Goal: Find specific page/section: Find specific page/section

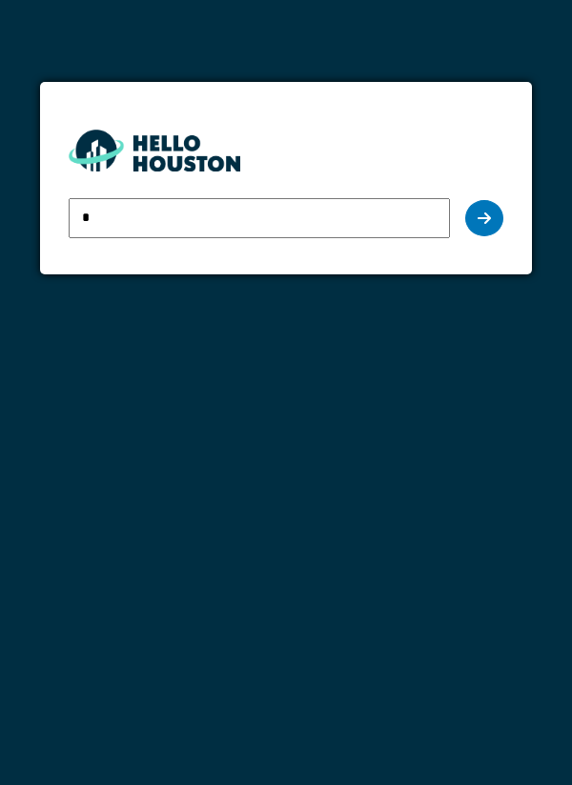
type input "**********"
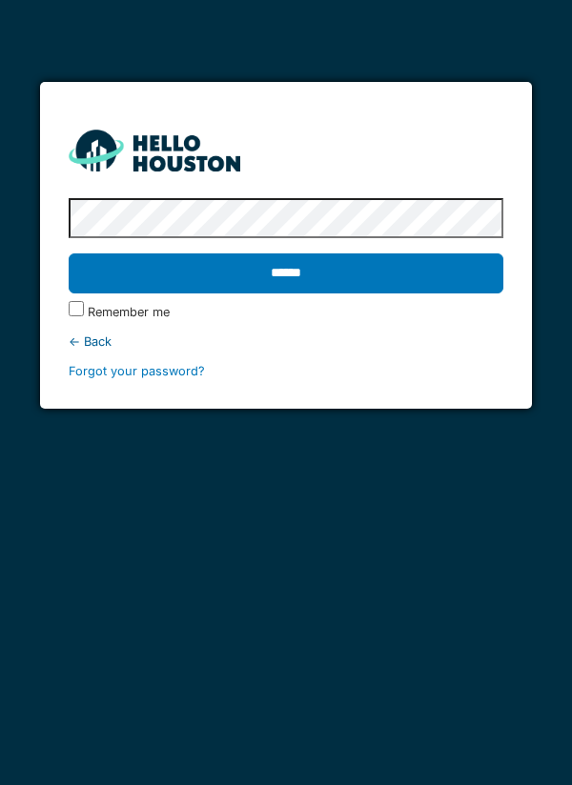
click at [295, 280] on input "******" at bounding box center [286, 273] width 435 height 40
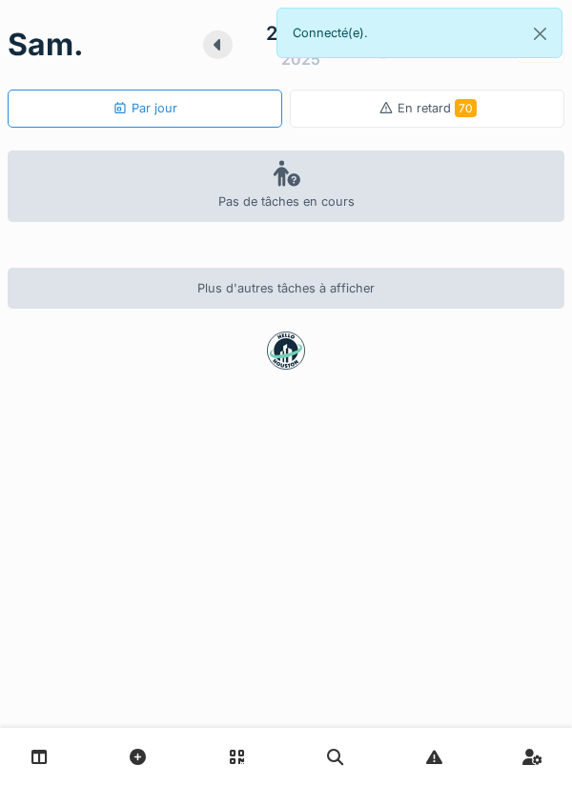
click at [50, 753] on link at bounding box center [39, 756] width 49 height 45
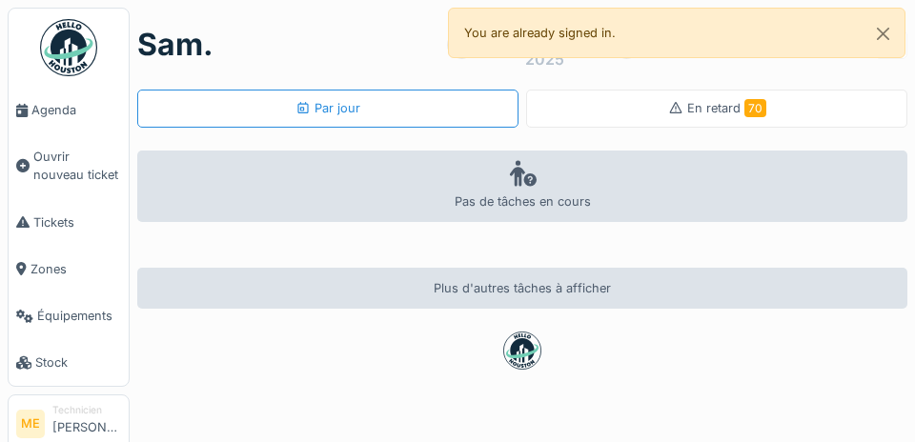
click at [47, 111] on span "Agenda" at bounding box center [76, 110] width 90 height 18
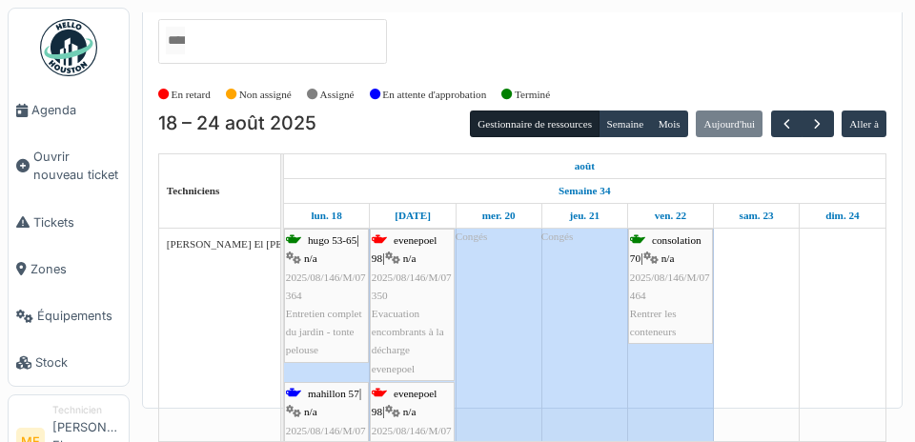
scroll to position [98, 0]
click at [819, 116] on span "button" at bounding box center [817, 124] width 16 height 16
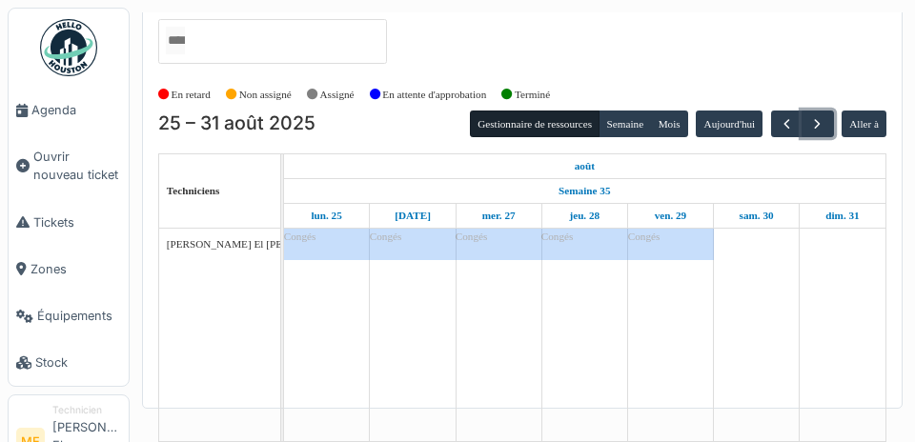
click at [814, 116] on span "button" at bounding box center [817, 124] width 16 height 16
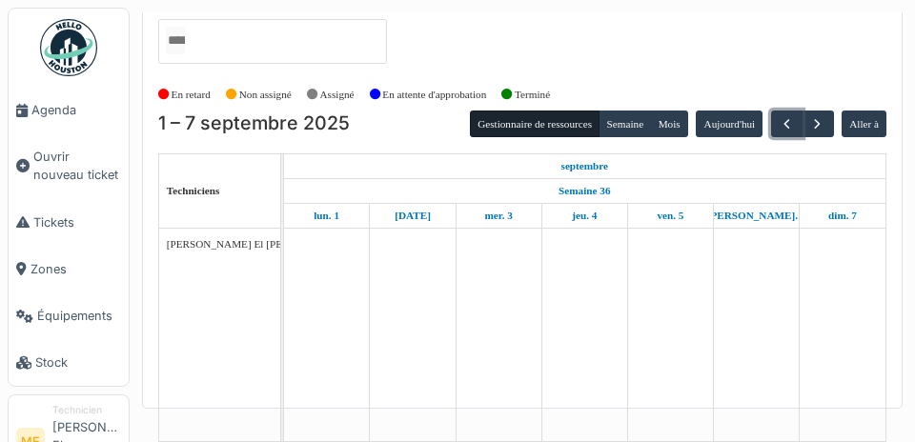
click at [780, 116] on span "button" at bounding box center [786, 124] width 16 height 16
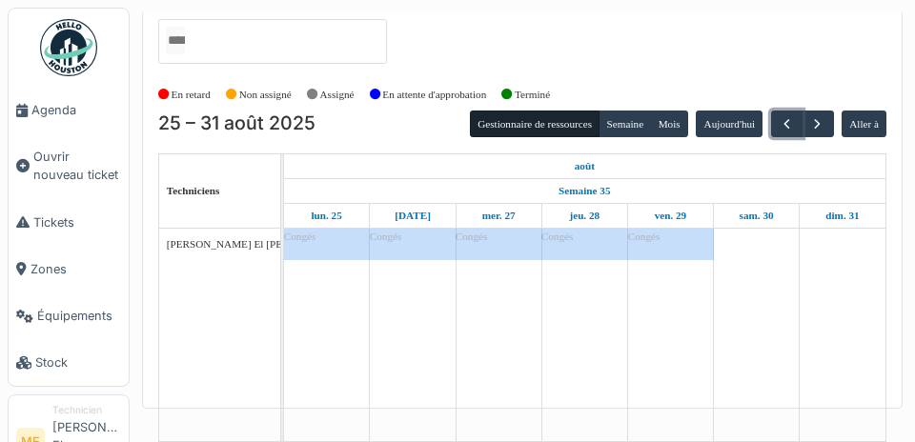
click at [783, 111] on button "button" at bounding box center [786, 125] width 31 height 28
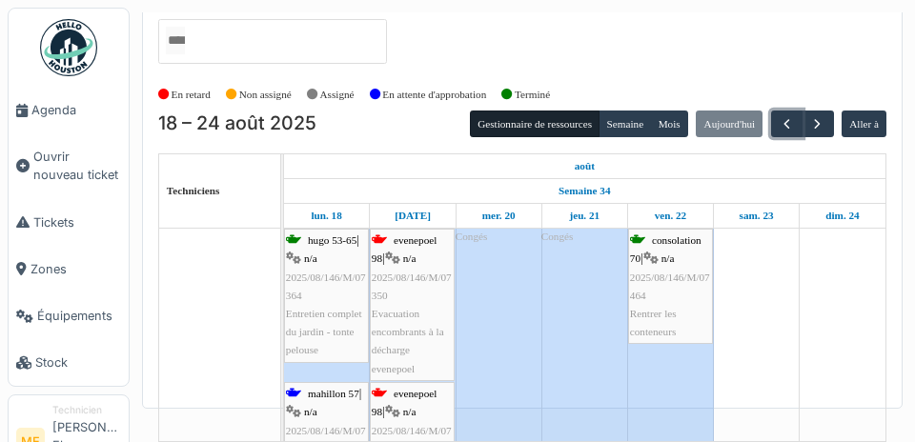
scroll to position [0, 0]
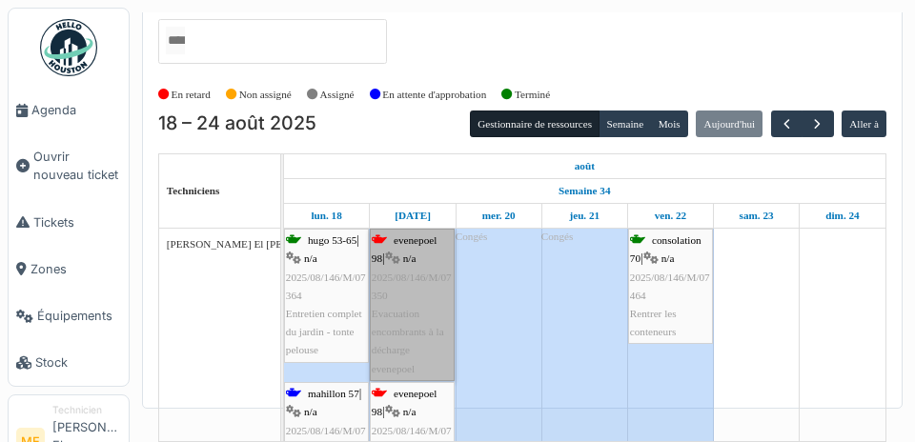
click at [414, 237] on link "evenepoel 98 | n/a 2025/08/146/M/07350 Evacuation encombrants à la décharge eve…" at bounding box center [412, 305] width 85 height 152
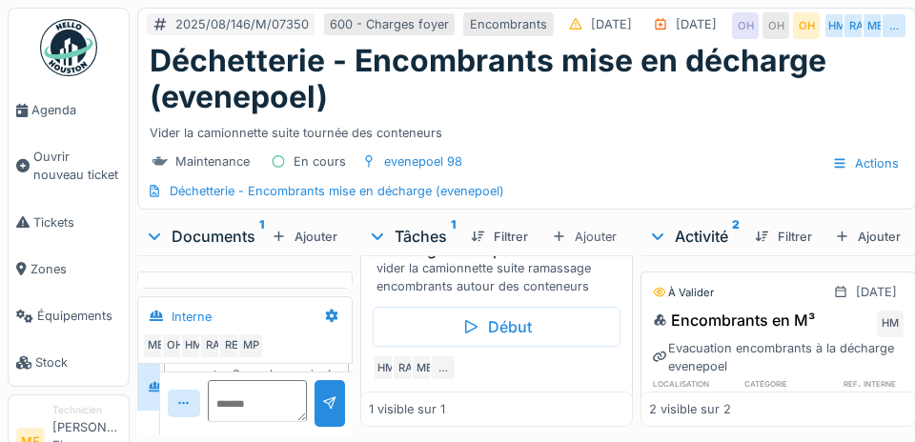
scroll to position [124, 0]
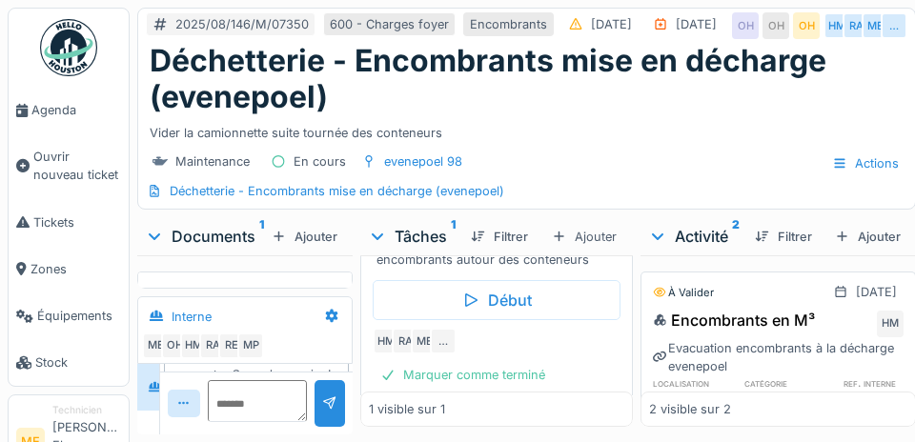
click at [51, 112] on span "Agenda" at bounding box center [76, 110] width 90 height 18
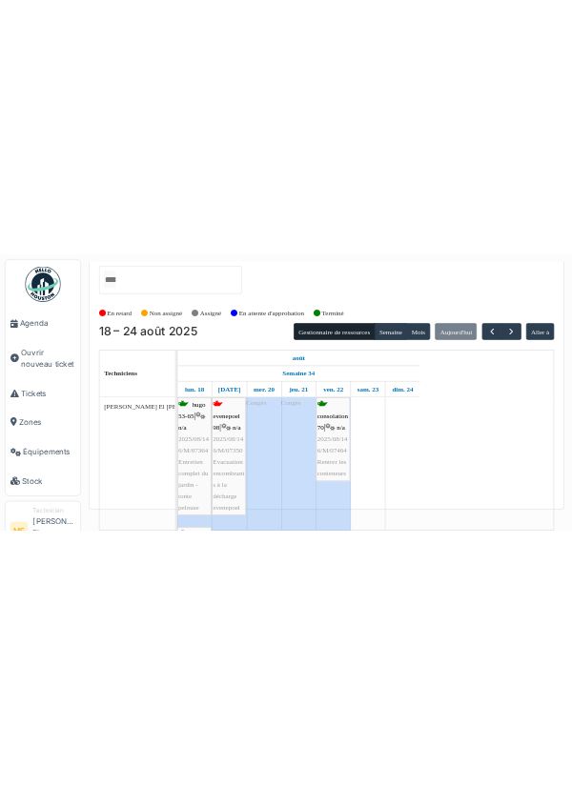
scroll to position [61, 0]
